Goal: Transaction & Acquisition: Book appointment/travel/reservation

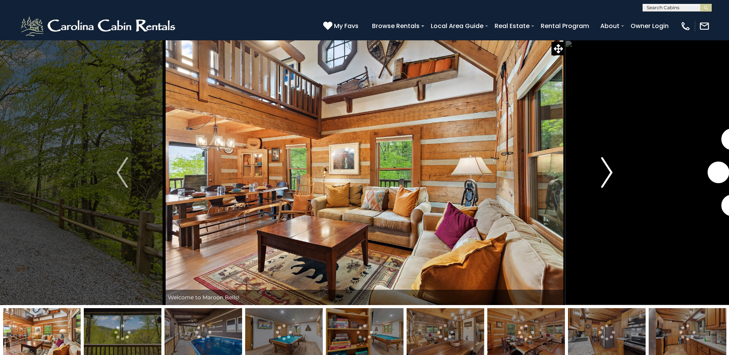
click at [610, 171] on img "Next" at bounding box center [607, 172] width 12 height 31
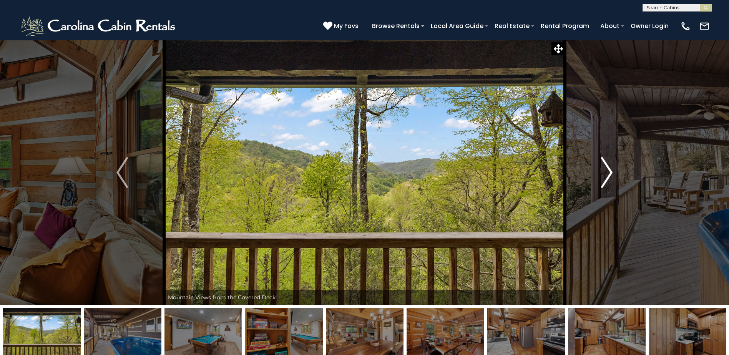
click at [610, 171] on img "Next" at bounding box center [607, 172] width 12 height 31
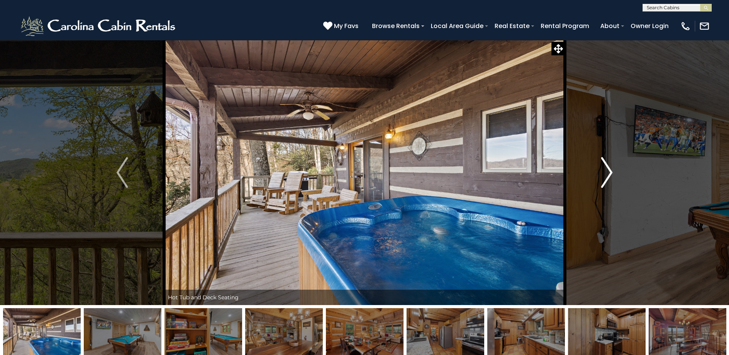
click at [610, 171] on img "Next" at bounding box center [607, 172] width 12 height 31
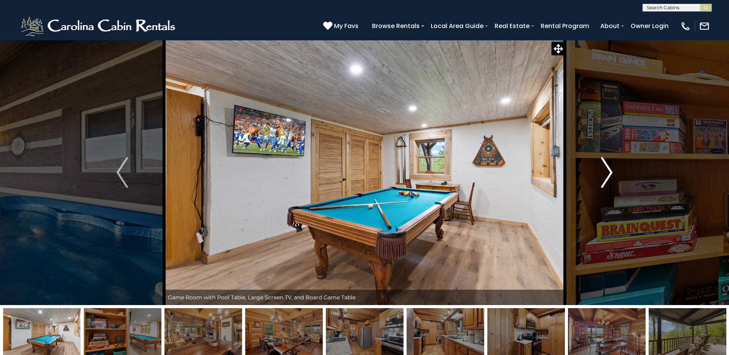
click at [610, 171] on img "Next" at bounding box center [607, 172] width 12 height 31
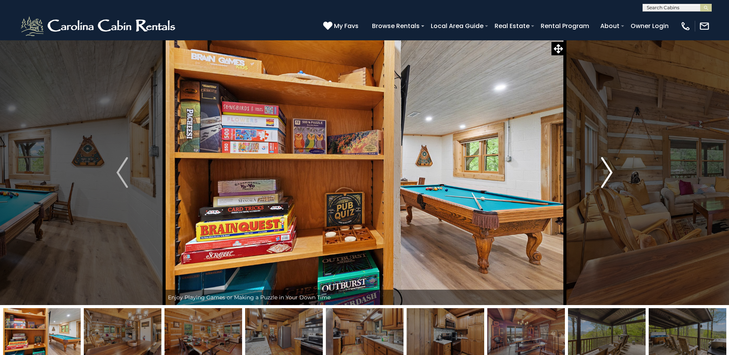
click at [610, 171] on img "Next" at bounding box center [607, 172] width 12 height 31
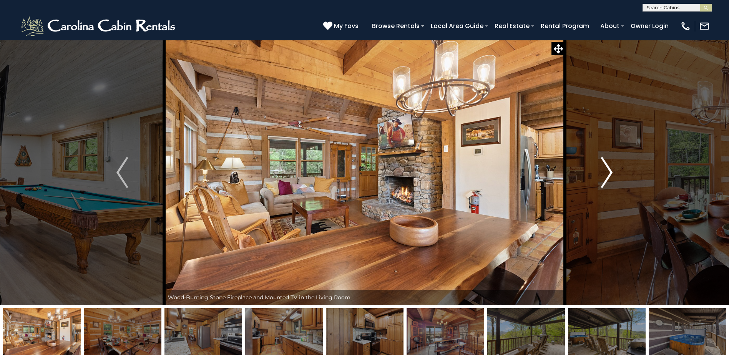
click at [610, 171] on img "Next" at bounding box center [607, 172] width 12 height 31
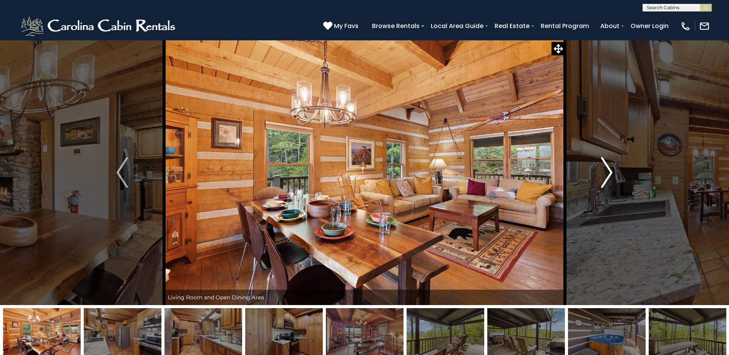
click at [610, 171] on img "Next" at bounding box center [607, 172] width 12 height 31
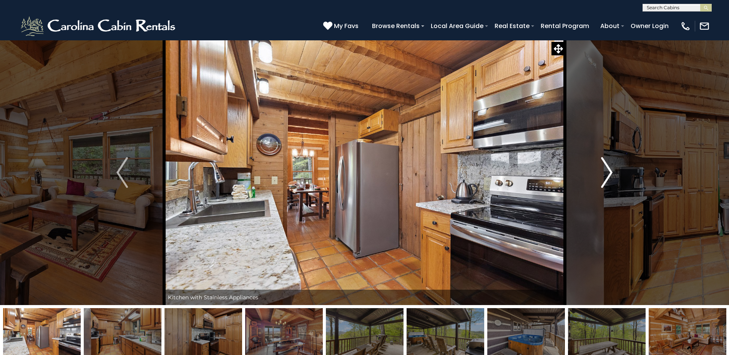
click at [610, 171] on img "Next" at bounding box center [607, 172] width 12 height 31
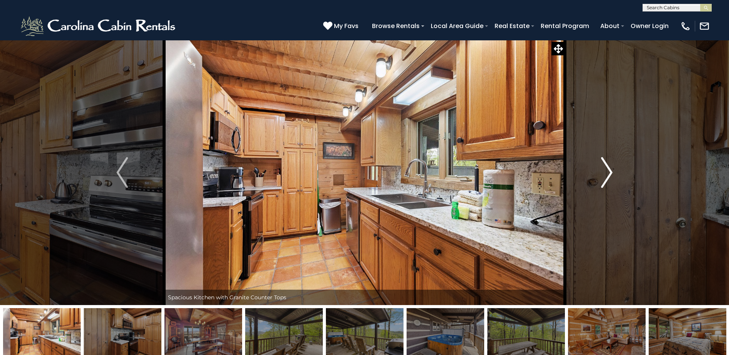
click at [610, 171] on img "Next" at bounding box center [607, 172] width 12 height 31
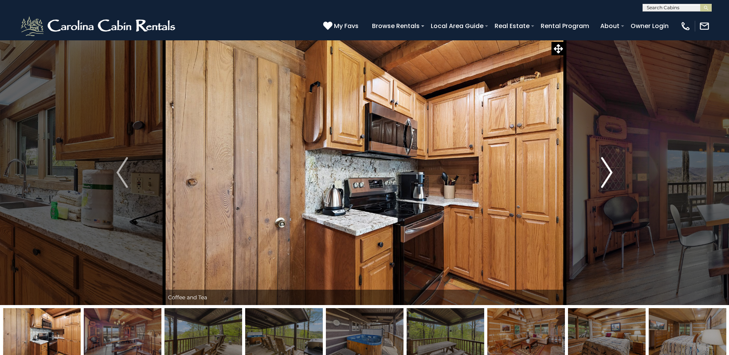
click at [610, 171] on img "Next" at bounding box center [607, 172] width 12 height 31
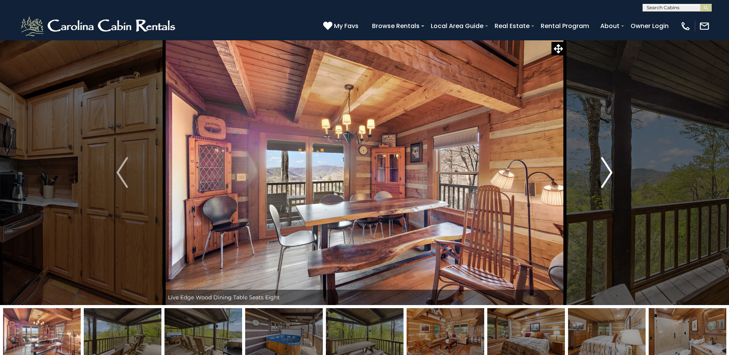
click at [610, 171] on img "Next" at bounding box center [607, 172] width 12 height 31
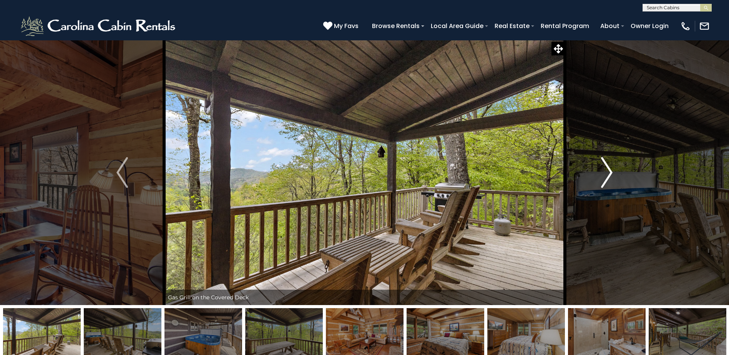
click at [610, 171] on img "Next" at bounding box center [607, 172] width 12 height 31
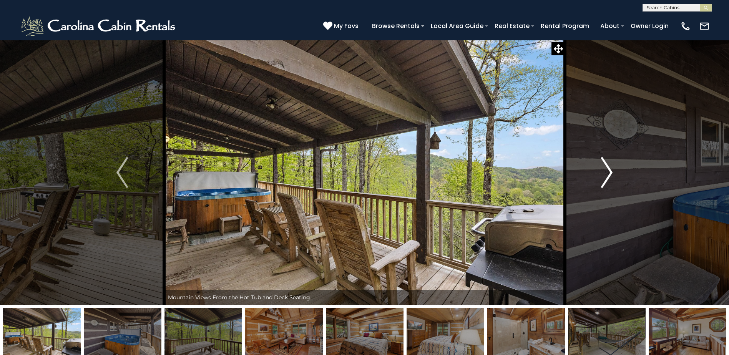
click at [610, 171] on img "Next" at bounding box center [607, 172] width 12 height 31
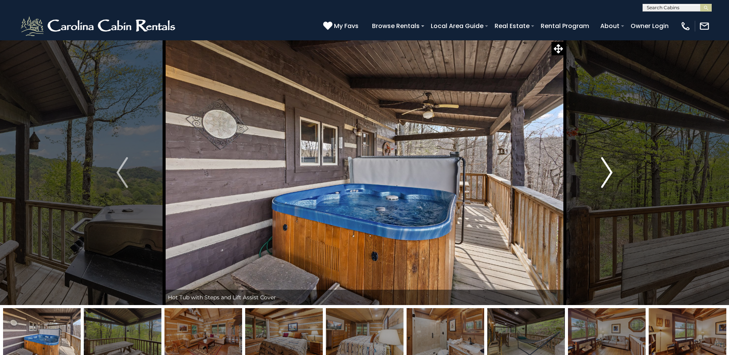
click at [610, 171] on img "Next" at bounding box center [607, 172] width 12 height 31
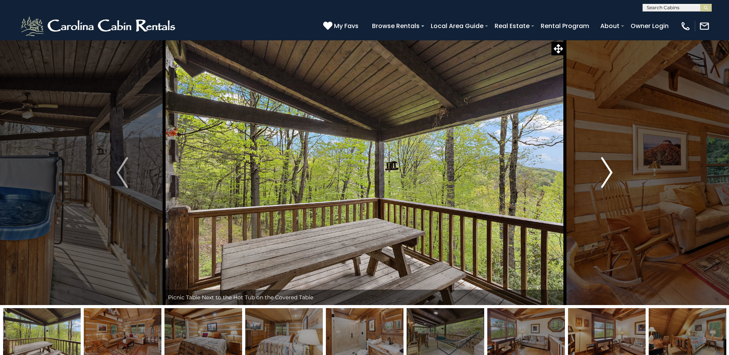
click at [610, 171] on img "Next" at bounding box center [607, 172] width 12 height 31
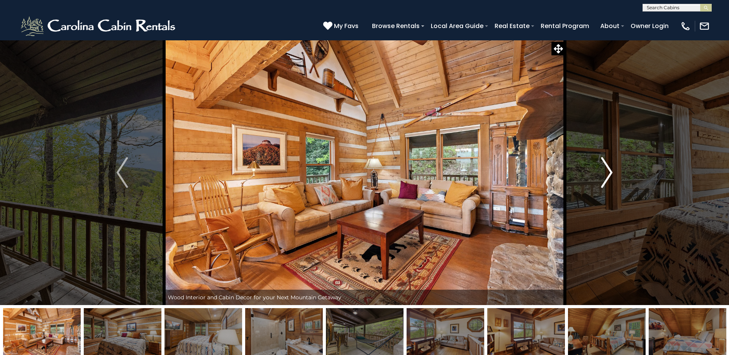
click at [610, 171] on img "Next" at bounding box center [607, 172] width 12 height 31
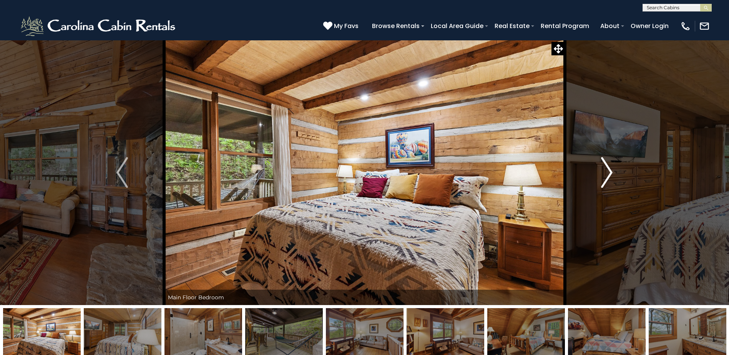
click at [610, 171] on img "Next" at bounding box center [607, 172] width 12 height 31
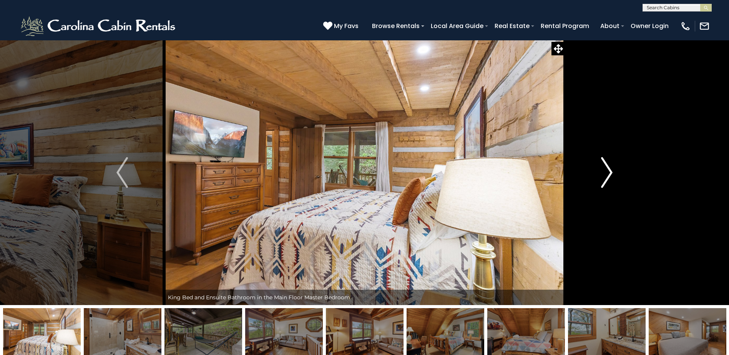
click at [610, 171] on img "Next" at bounding box center [607, 172] width 12 height 31
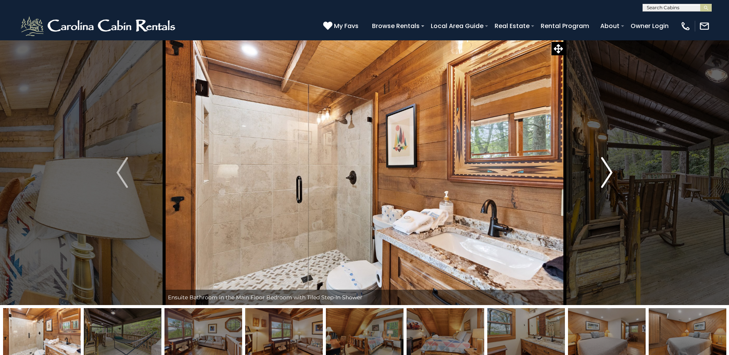
click at [610, 171] on img "Next" at bounding box center [607, 172] width 12 height 31
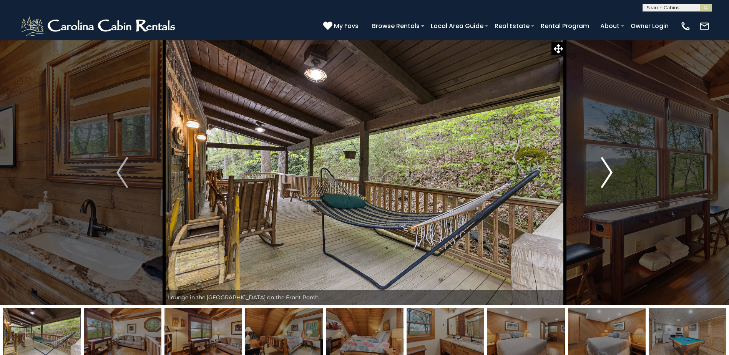
click at [610, 171] on img "Next" at bounding box center [607, 172] width 12 height 31
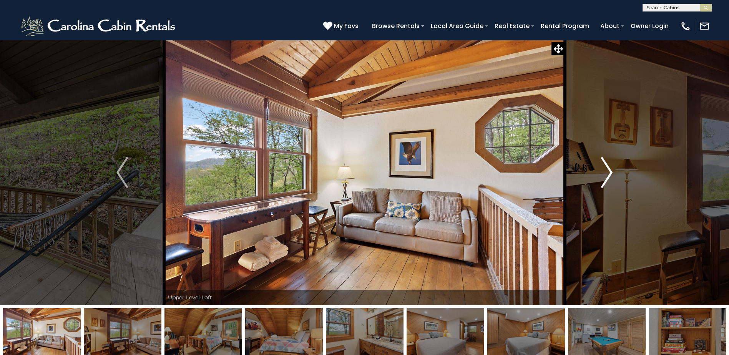
click at [610, 171] on img "Next" at bounding box center [607, 172] width 12 height 31
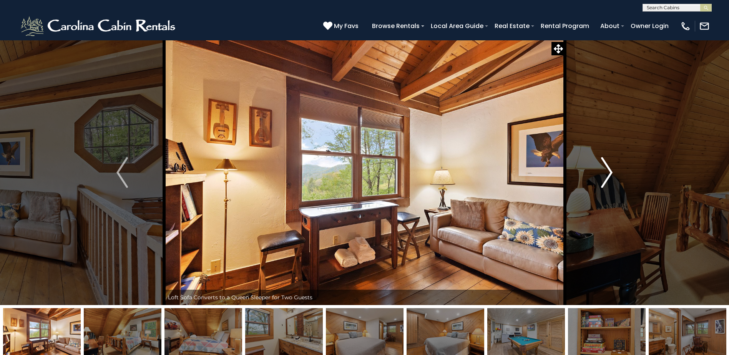
click at [610, 171] on img "Next" at bounding box center [607, 172] width 12 height 31
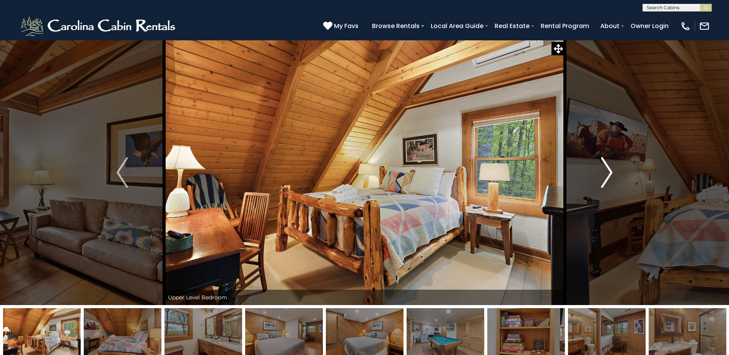
click at [610, 171] on img "Next" at bounding box center [607, 172] width 12 height 31
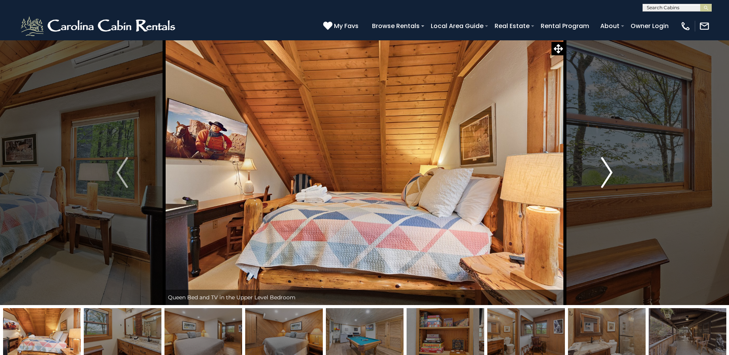
click at [610, 171] on img "Next" at bounding box center [607, 172] width 12 height 31
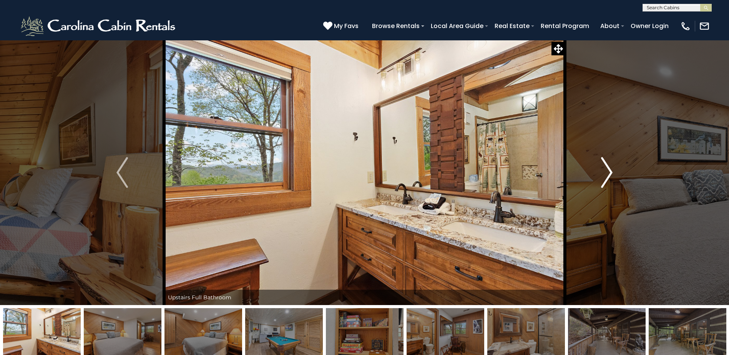
click at [610, 171] on img "Next" at bounding box center [607, 172] width 12 height 31
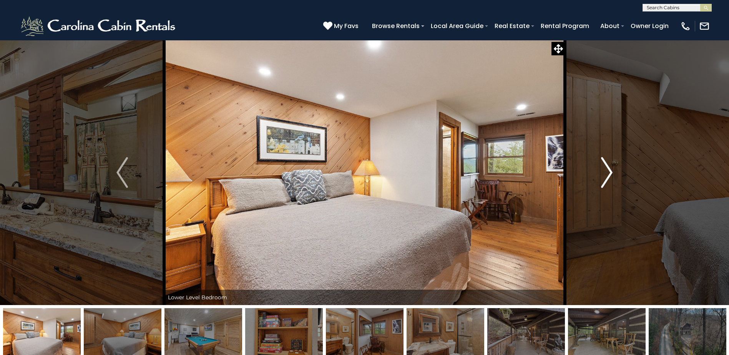
click at [610, 171] on img "Next" at bounding box center [607, 172] width 12 height 31
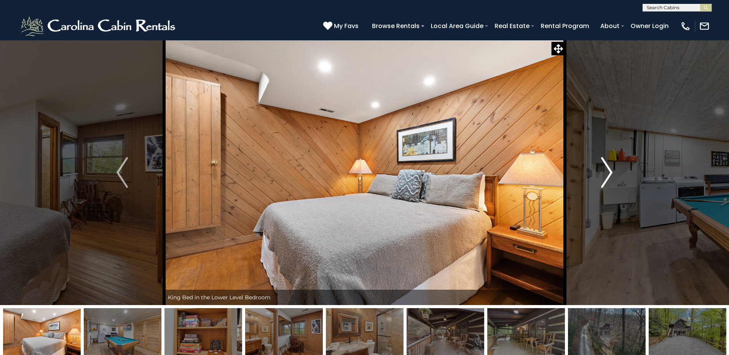
click at [610, 171] on img "Next" at bounding box center [607, 172] width 12 height 31
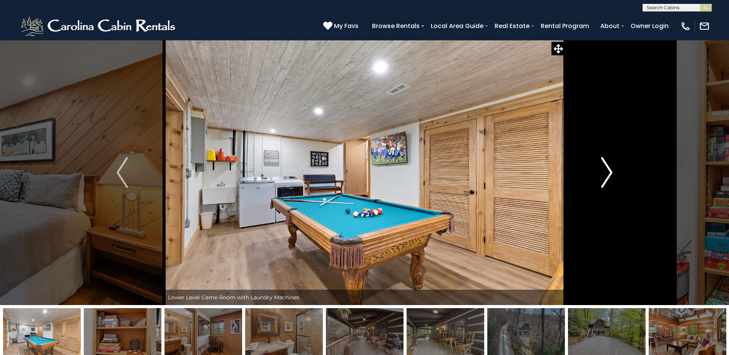
click at [610, 171] on img "Next" at bounding box center [607, 172] width 12 height 31
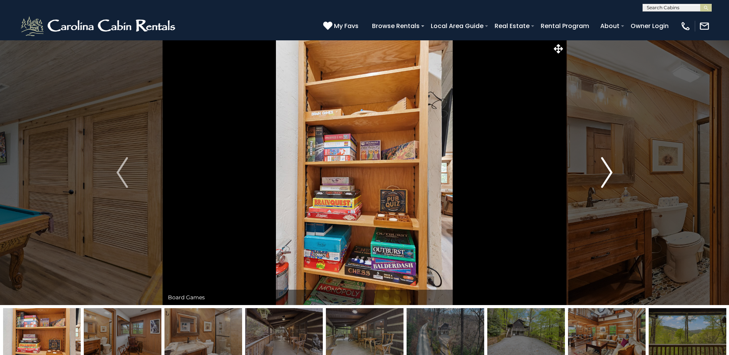
click at [610, 171] on img "Next" at bounding box center [607, 172] width 12 height 31
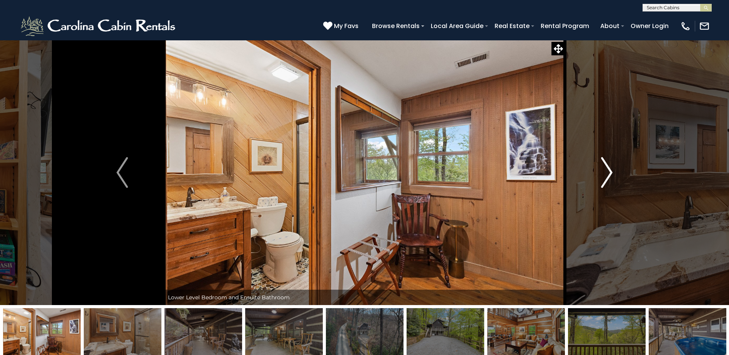
click at [610, 171] on img "Next" at bounding box center [607, 172] width 12 height 31
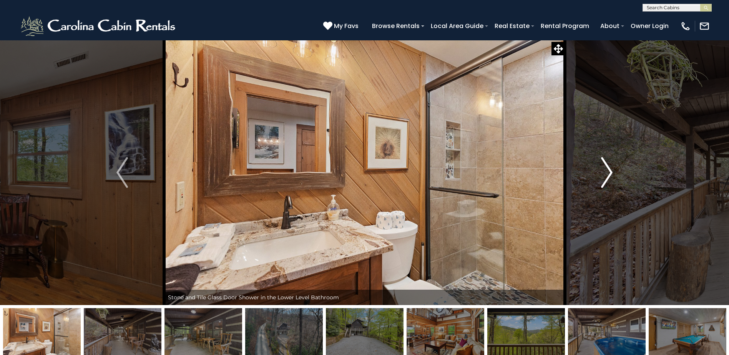
click at [610, 171] on img "Next" at bounding box center [607, 172] width 12 height 31
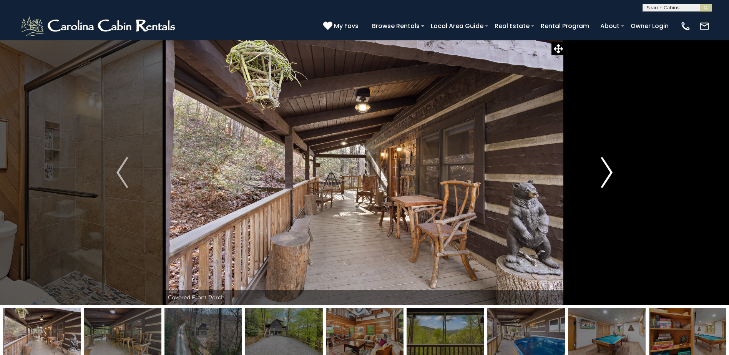
click at [610, 171] on img "Next" at bounding box center [607, 172] width 12 height 31
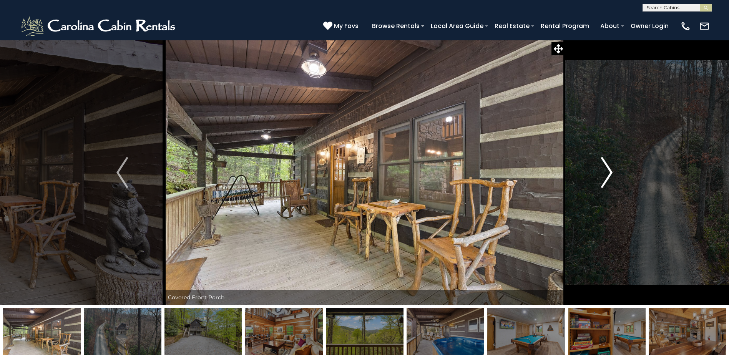
click at [610, 171] on img "Next" at bounding box center [607, 172] width 12 height 31
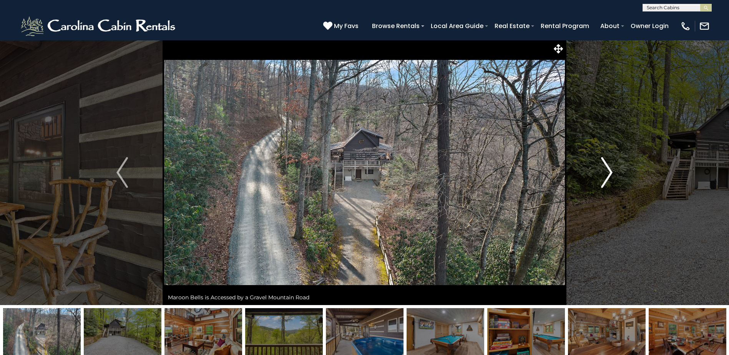
click at [610, 171] on img "Next" at bounding box center [607, 172] width 12 height 31
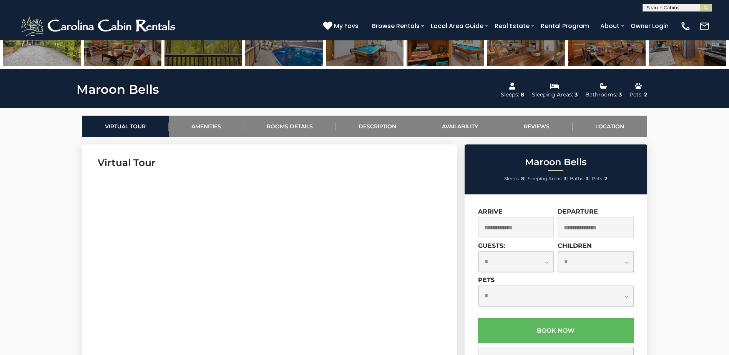
scroll to position [307, 0]
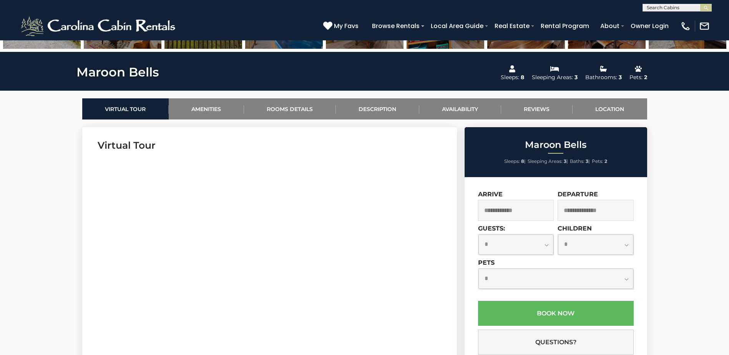
click at [523, 208] on input "text" at bounding box center [516, 210] width 76 height 21
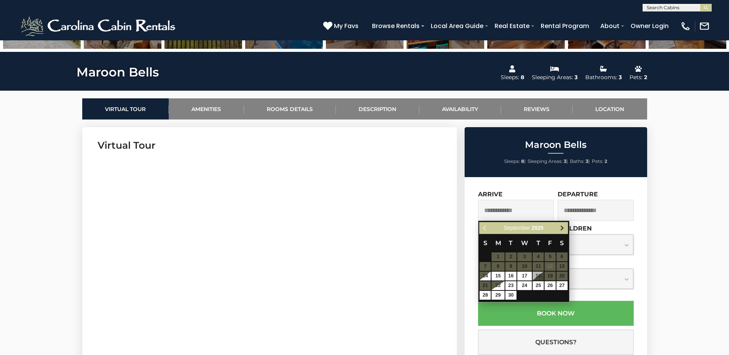
click at [562, 227] on span "Next" at bounding box center [562, 228] width 6 height 6
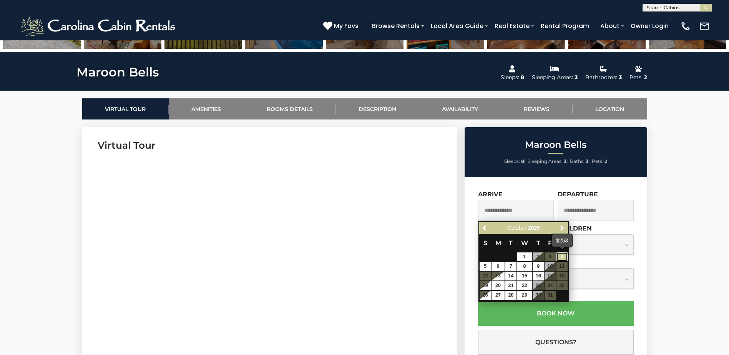
click at [563, 257] on link "4" at bounding box center [561, 256] width 11 height 9
type input "**********"
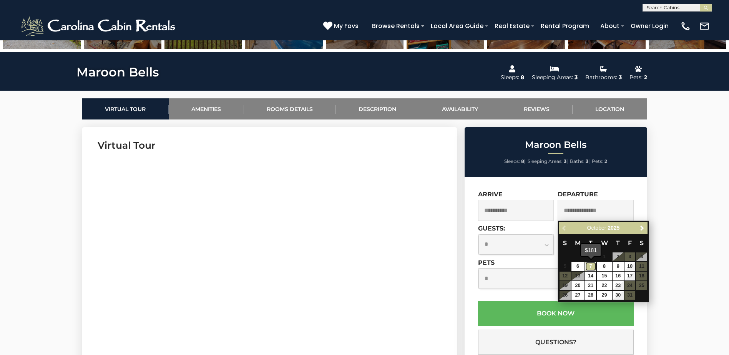
click at [592, 266] on link "7" at bounding box center [590, 266] width 11 height 9
type input "**********"
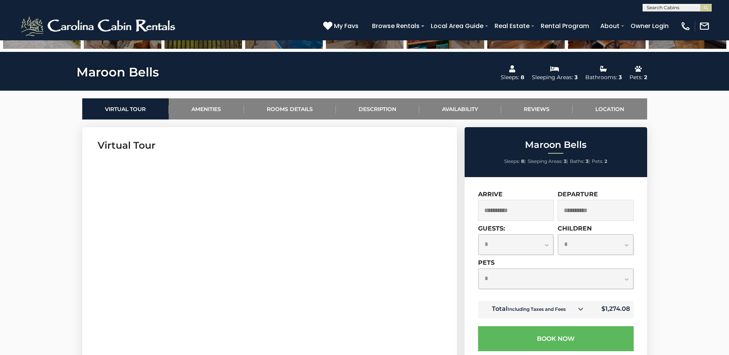
click at [545, 244] on select "**********" at bounding box center [515, 244] width 75 height 20
select select "*"
click at [478, 234] on select "**********" at bounding box center [515, 244] width 75 height 20
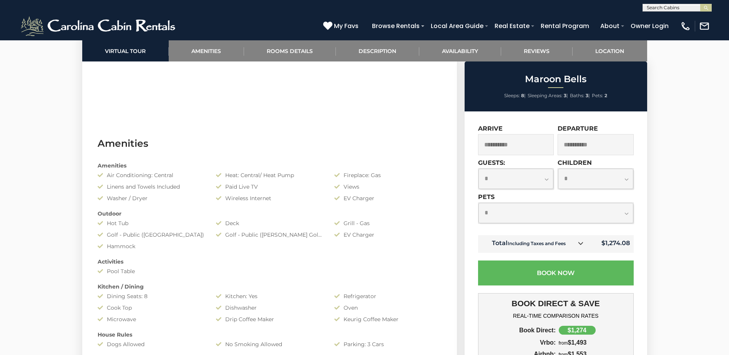
scroll to position [549, 0]
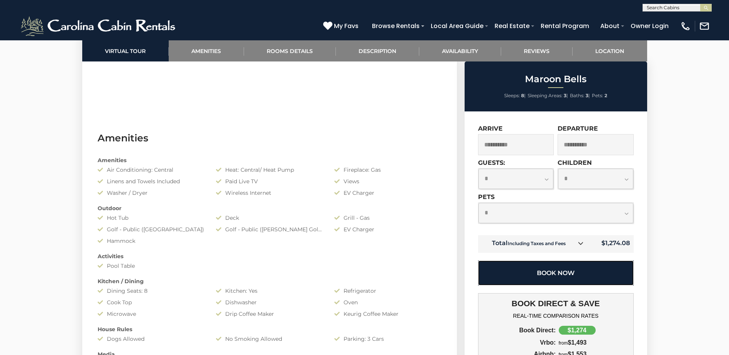
click at [580, 275] on button "Book Now" at bounding box center [556, 272] width 156 height 25
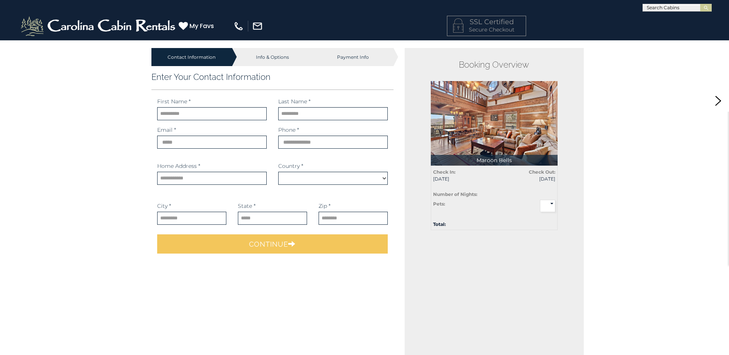
select select "*********"
click at [186, 117] on input "text" at bounding box center [211, 113] width 109 height 13
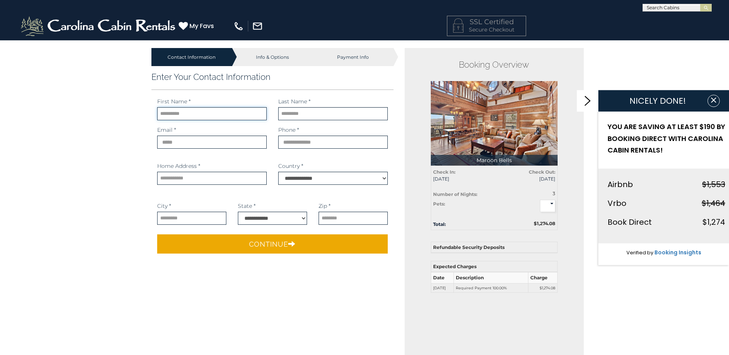
type input "******"
type input "**********"
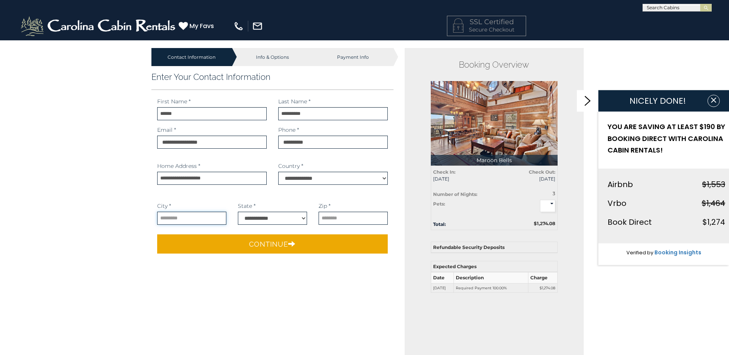
type input "*********"
type input "*****"
select select "**"
click at [285, 113] on input "**********" at bounding box center [332, 113] width 109 height 13
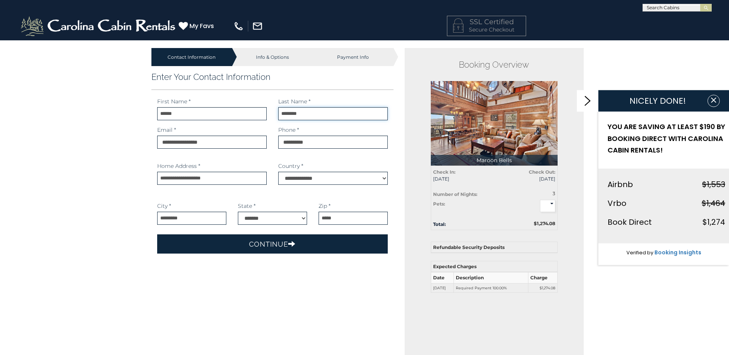
type input "********"
click at [266, 242] on button "Continue" at bounding box center [272, 243] width 231 height 19
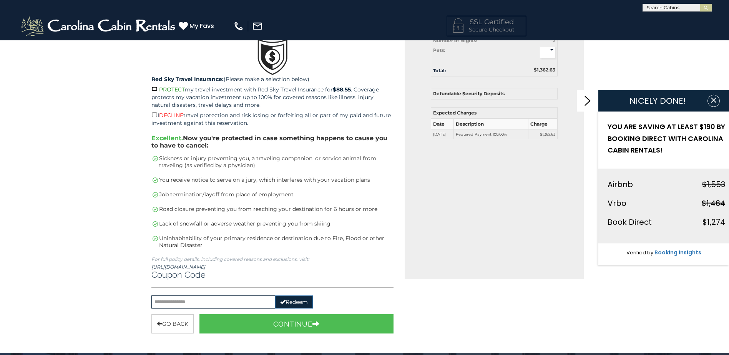
scroll to position [192, 0]
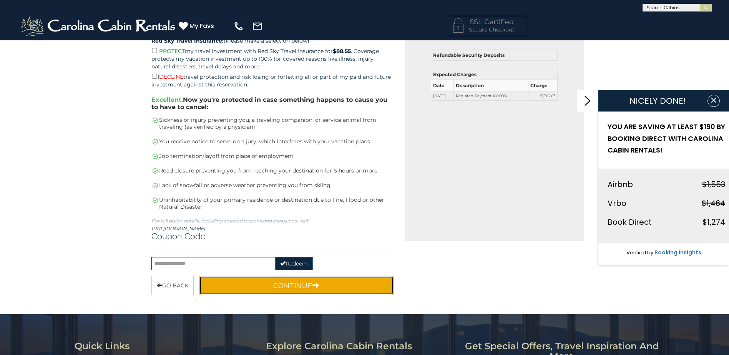
click at [321, 287] on button "Continue" at bounding box center [296, 285] width 194 height 19
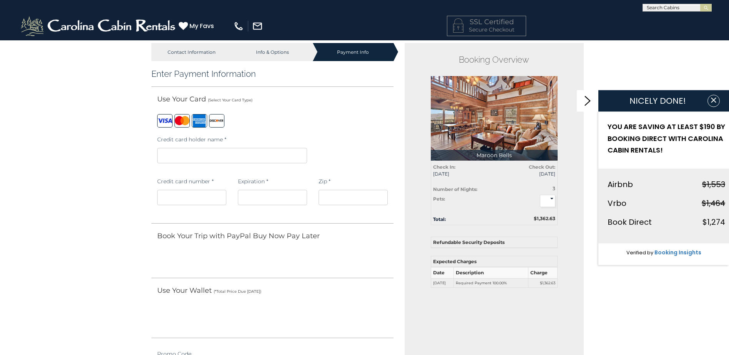
scroll to position [0, 0]
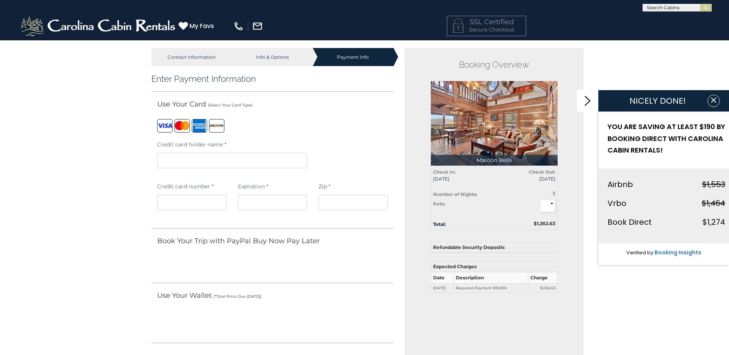
click at [253, 157] on iframe at bounding box center [232, 160] width 150 height 15
click at [336, 246] on div "Book Your Trip with PayPal Buy Now Pay Later" at bounding box center [272, 243] width 242 height 14
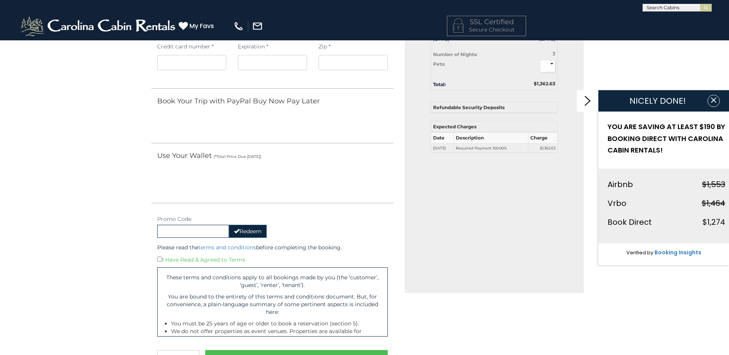
scroll to position [192, 0]
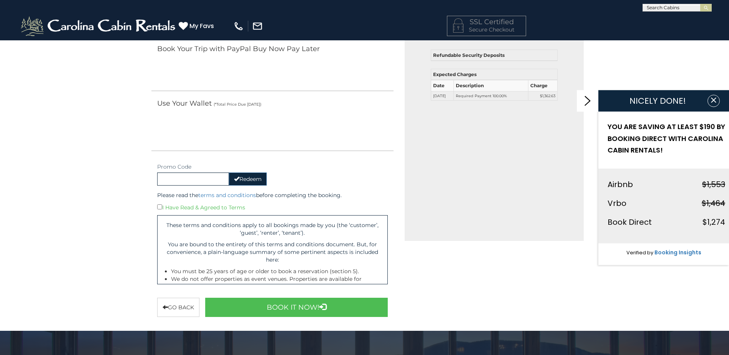
click at [236, 210] on div "I Have Read & Agreed to Terms" at bounding box center [272, 207] width 231 height 8
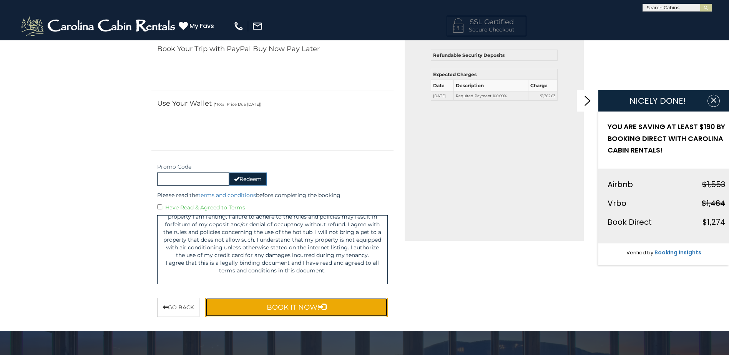
click at [328, 307] on button "Book It Now!" at bounding box center [296, 307] width 183 height 19
